Goal: Information Seeking & Learning: Check status

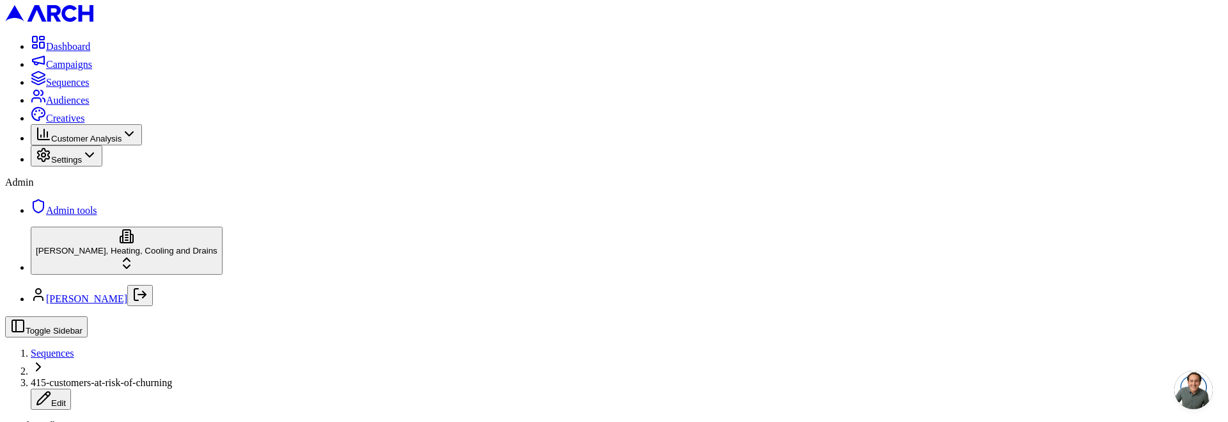
scroll to position [172, 0]
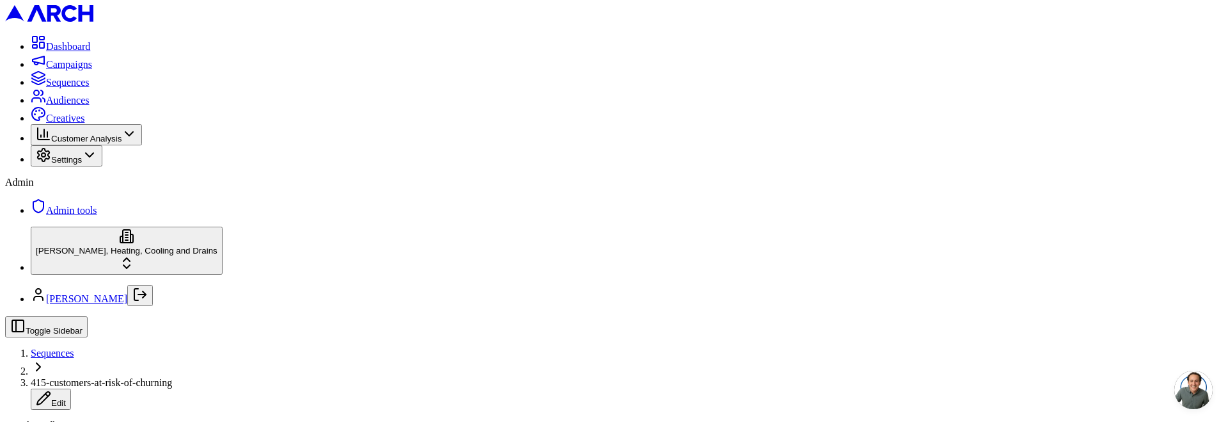
scroll to position [632, 0]
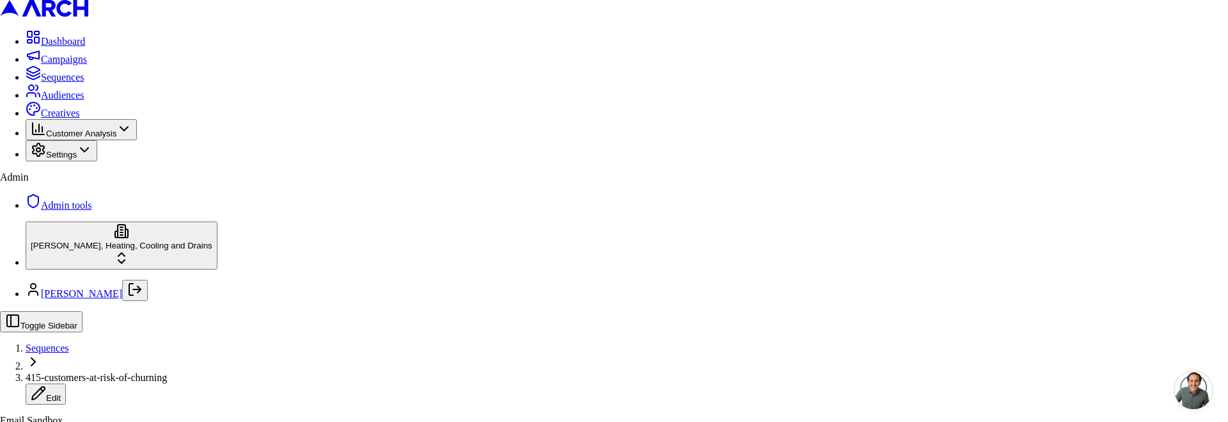
scroll to position [418, 0]
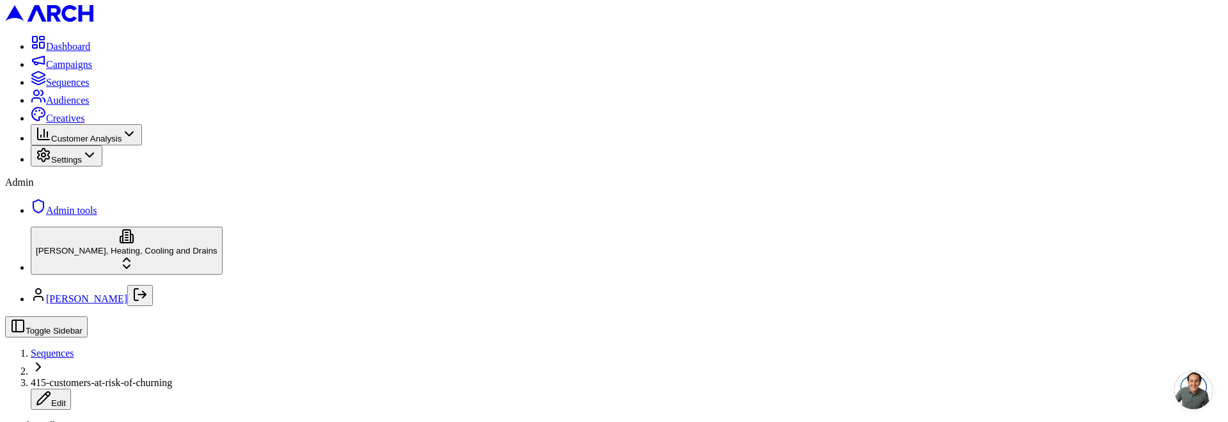
scroll to position [362, 0]
click at [74, 347] on span "Sequences" at bounding box center [52, 352] width 43 height 11
